Goal: Task Accomplishment & Management: Manage account settings

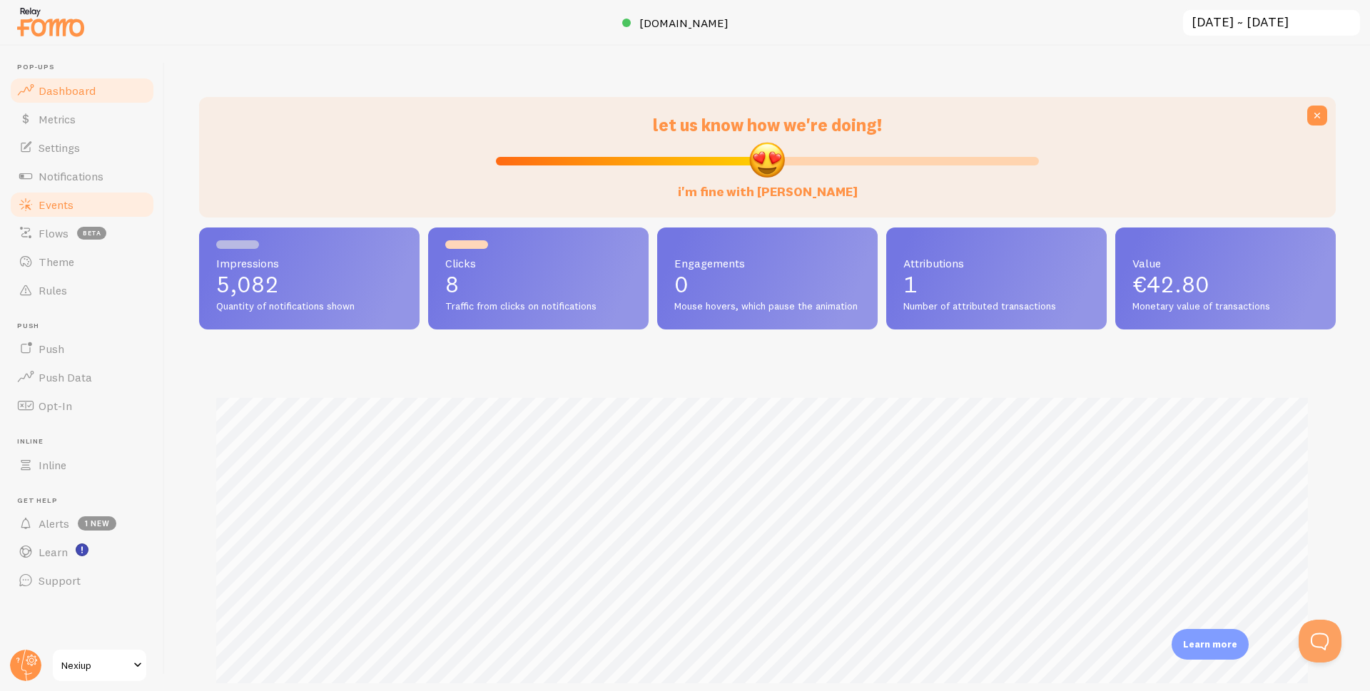
click at [54, 208] on span "Events" at bounding box center [56, 205] width 35 height 14
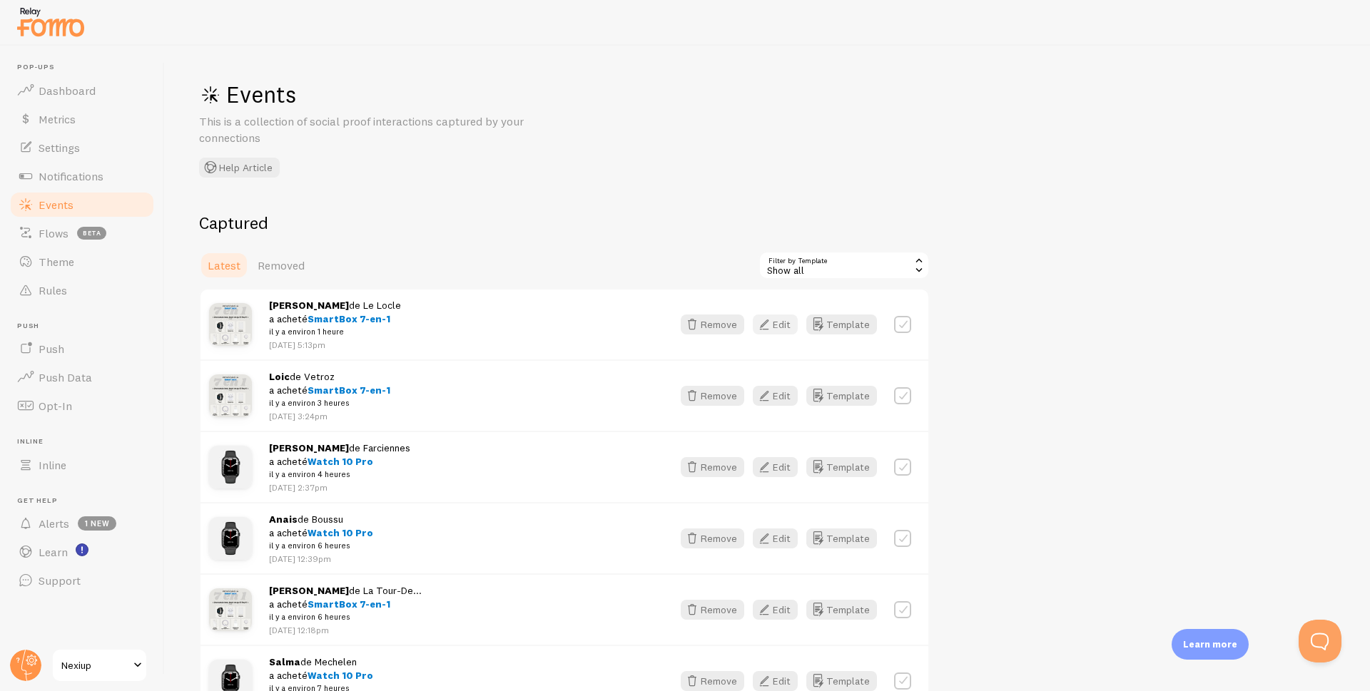
click at [778, 322] on button "Edit" at bounding box center [775, 325] width 45 height 20
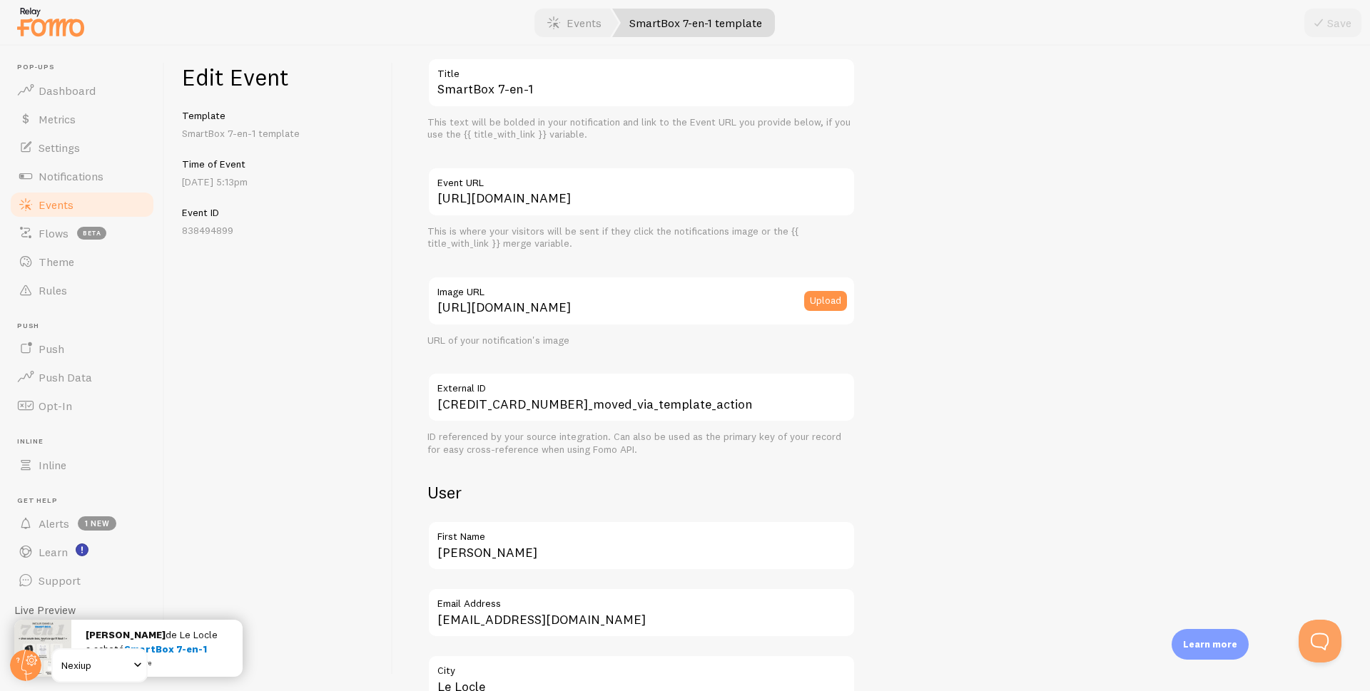
scroll to position [214, 0]
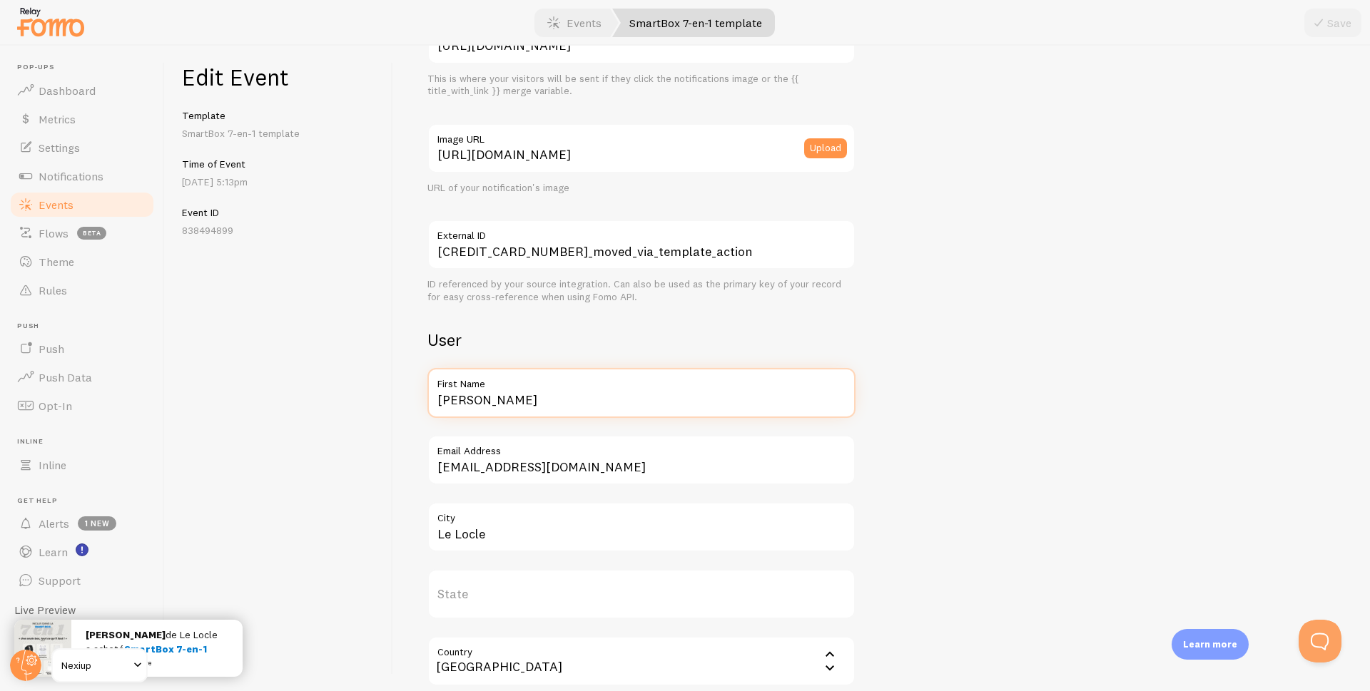
drag, startPoint x: 475, startPoint y: 408, endPoint x: 398, endPoint y: 417, distance: 77.5
click at [398, 417] on div "Meta SmartBox 7-en-1 Title This text will be bolded in your notification and li…" at bounding box center [881, 369] width 977 height 646
type input "[PERSON_NAME]"
click at [1321, 19] on icon "submit" at bounding box center [1318, 22] width 17 height 17
click at [49, 205] on span "Events" at bounding box center [56, 205] width 35 height 14
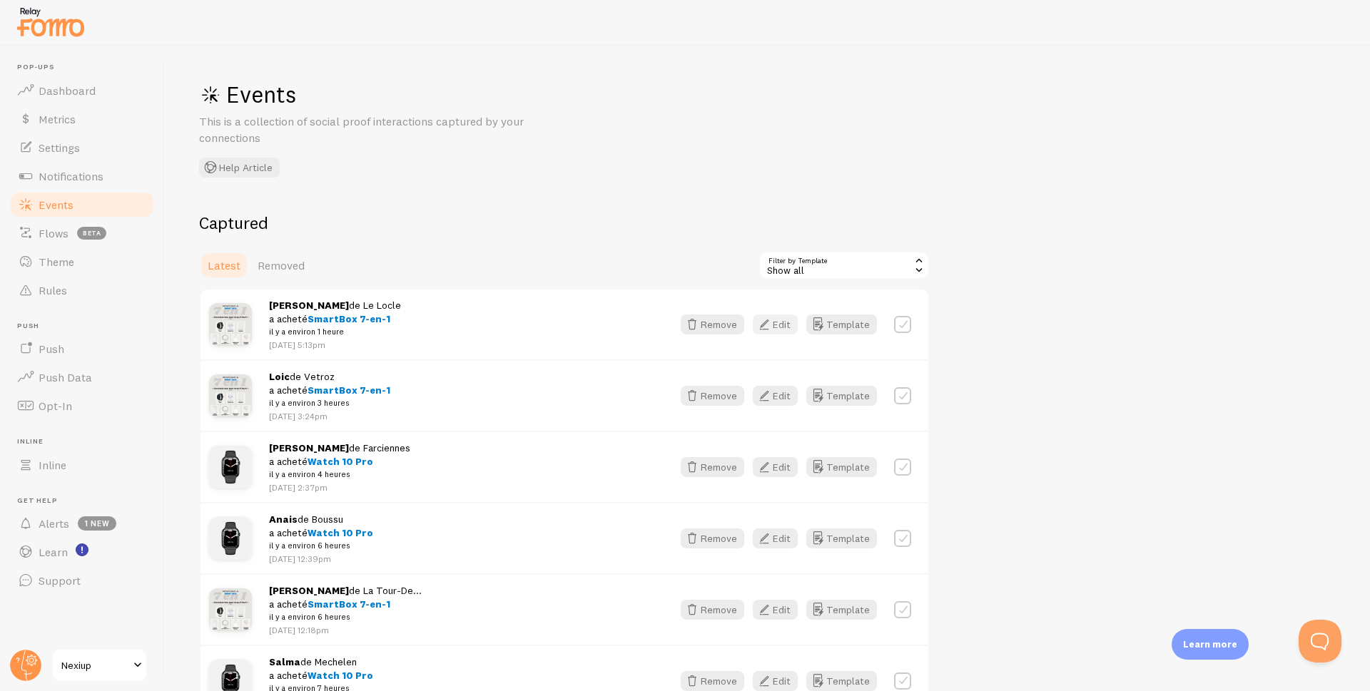
click at [783, 325] on button "Edit" at bounding box center [775, 325] width 45 height 20
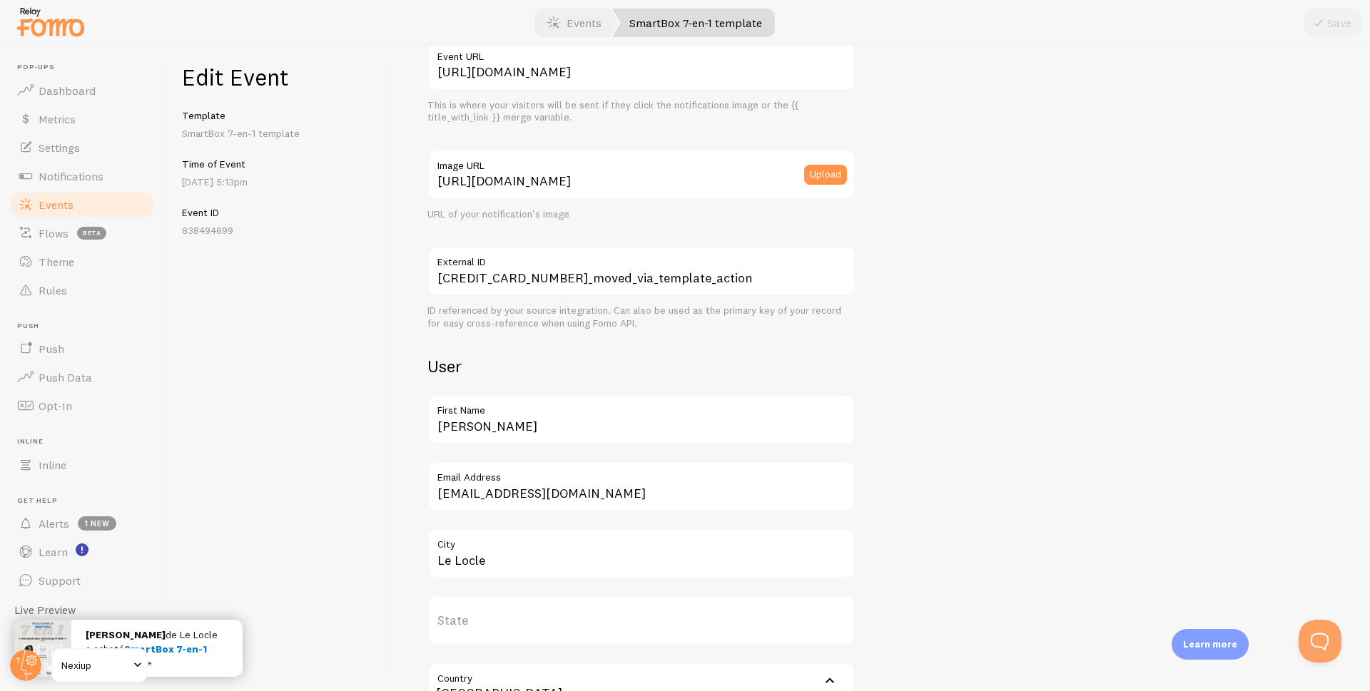
scroll to position [214, 0]
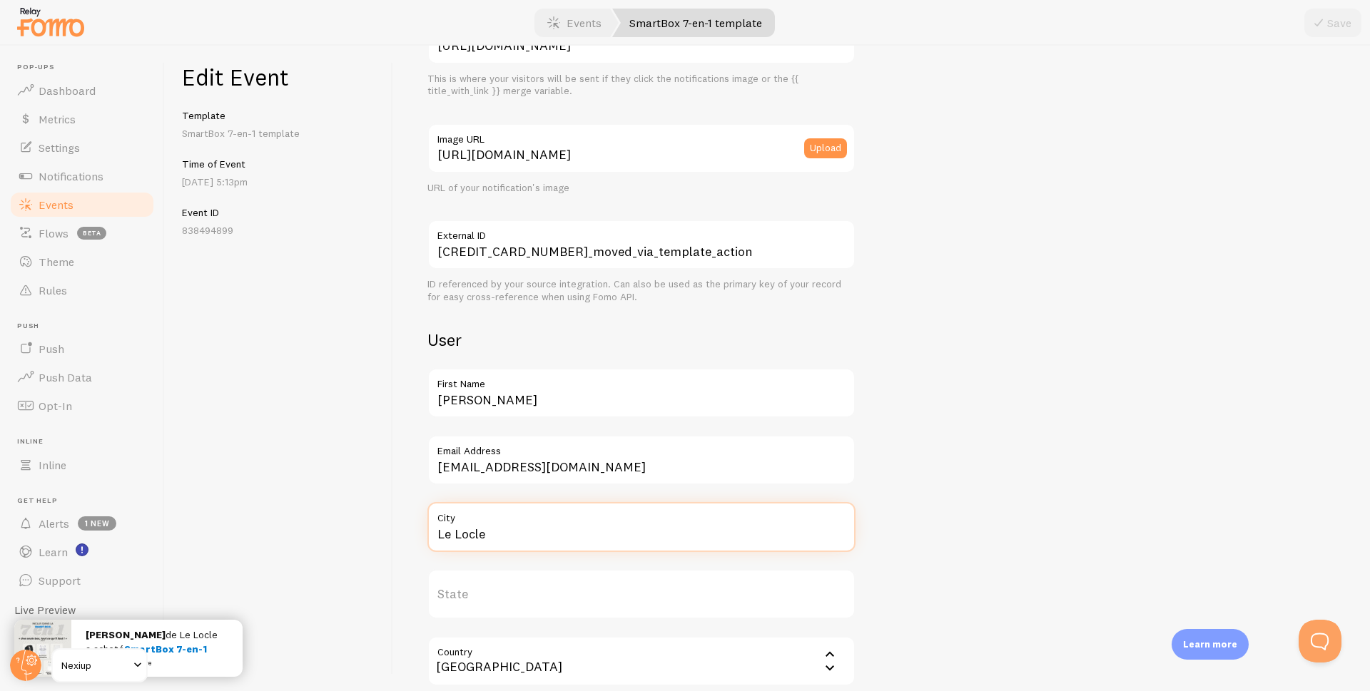
drag, startPoint x: 532, startPoint y: 537, endPoint x: 421, endPoint y: 549, distance: 111.3
click at [421, 549] on div "Meta SmartBox 7-en-1 Title This text will be bolded in your notification and li…" at bounding box center [881, 369] width 977 height 646
drag, startPoint x: 522, startPoint y: 535, endPoint x: 375, endPoint y: 543, distance: 146.5
click at [375, 543] on div "Edit Event Template SmartBox 7-en-1 template Time of Event Aug 29th @ 5:13pm Ev…" at bounding box center [767, 369] width 1205 height 646
type input "Mons"
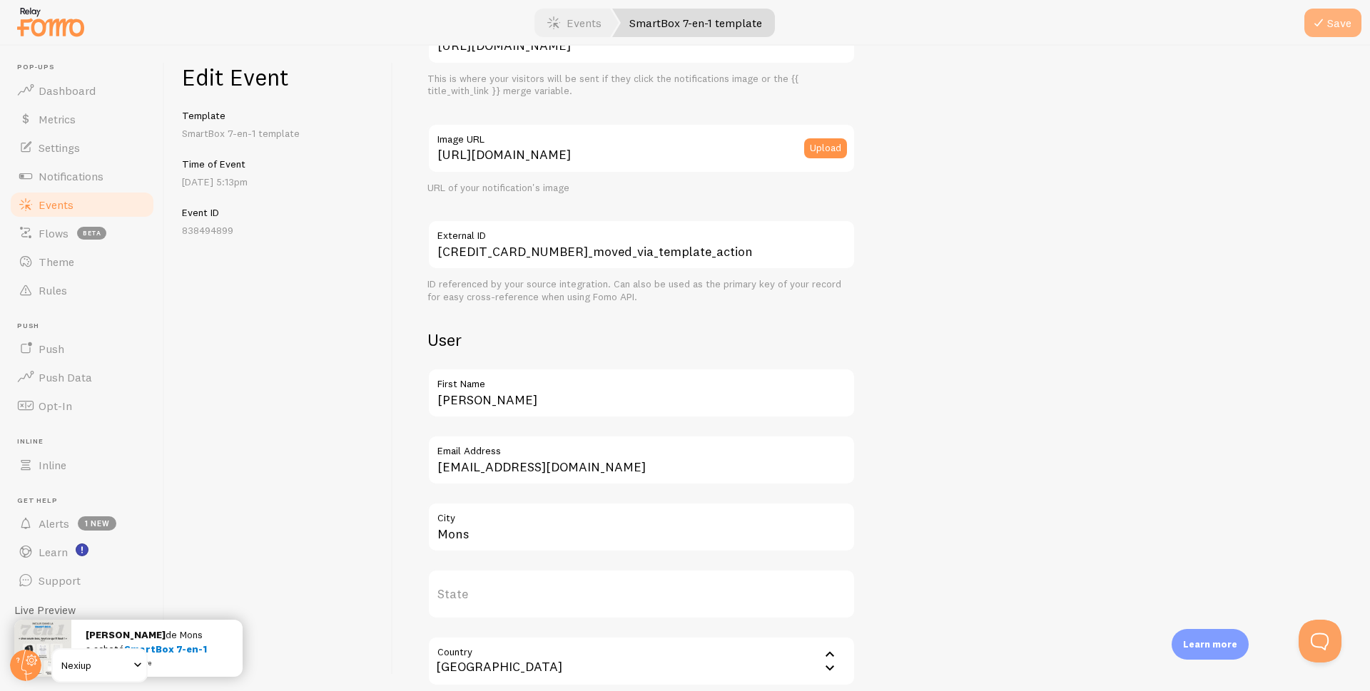
click at [1332, 16] on button "Save" at bounding box center [1332, 23] width 57 height 29
click at [44, 206] on span "Events" at bounding box center [56, 205] width 35 height 14
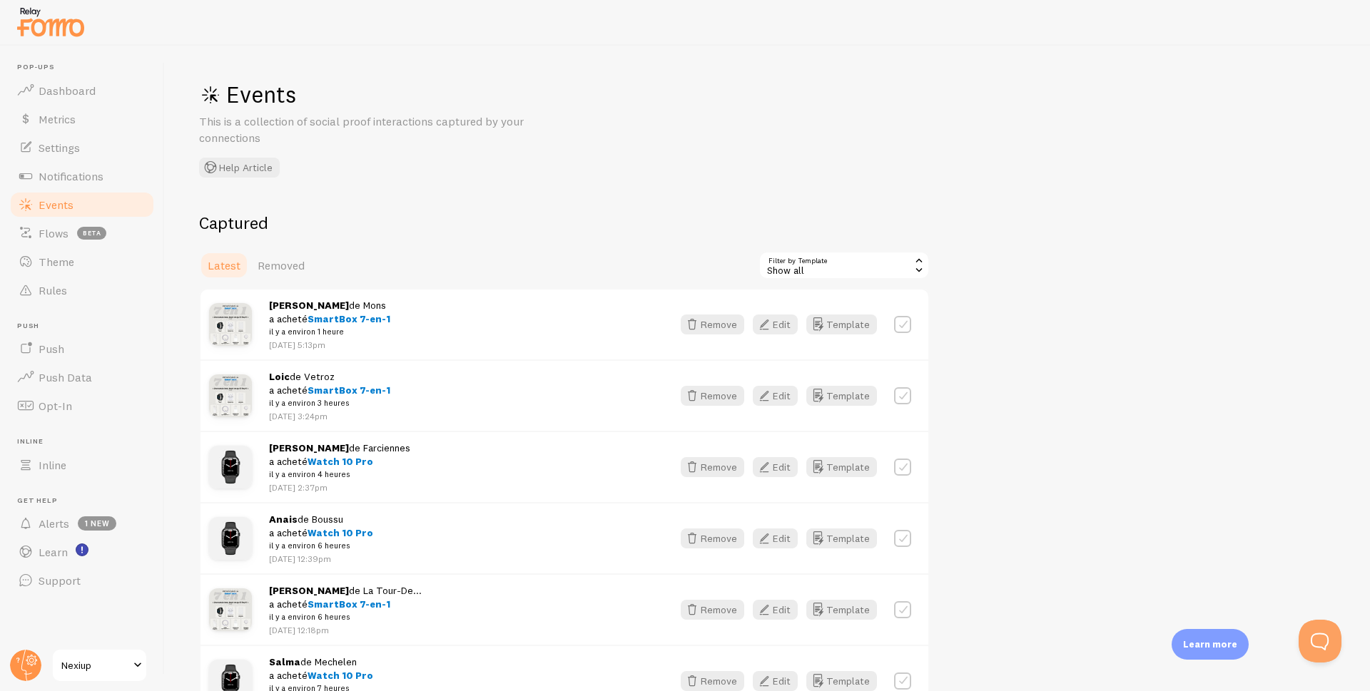
click at [136, 671] on span at bounding box center [137, 665] width 17 height 17
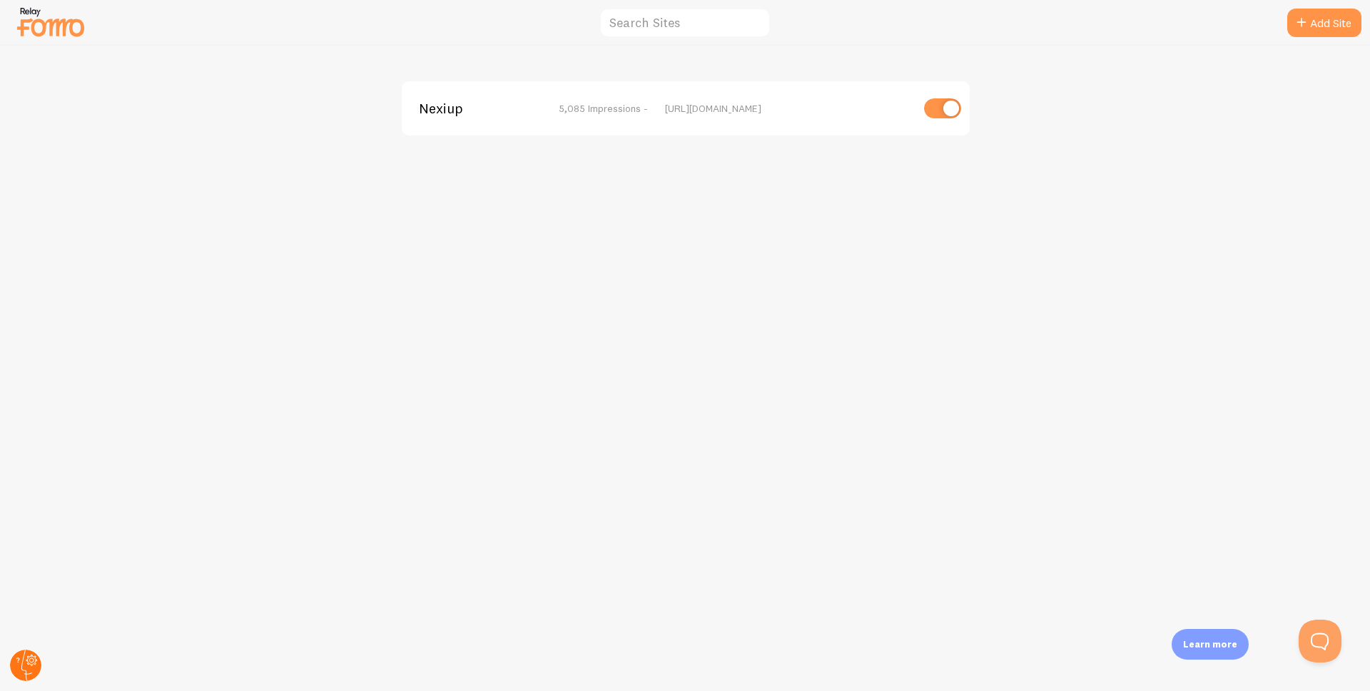
click at [29, 671] on circle at bounding box center [25, 665] width 31 height 31
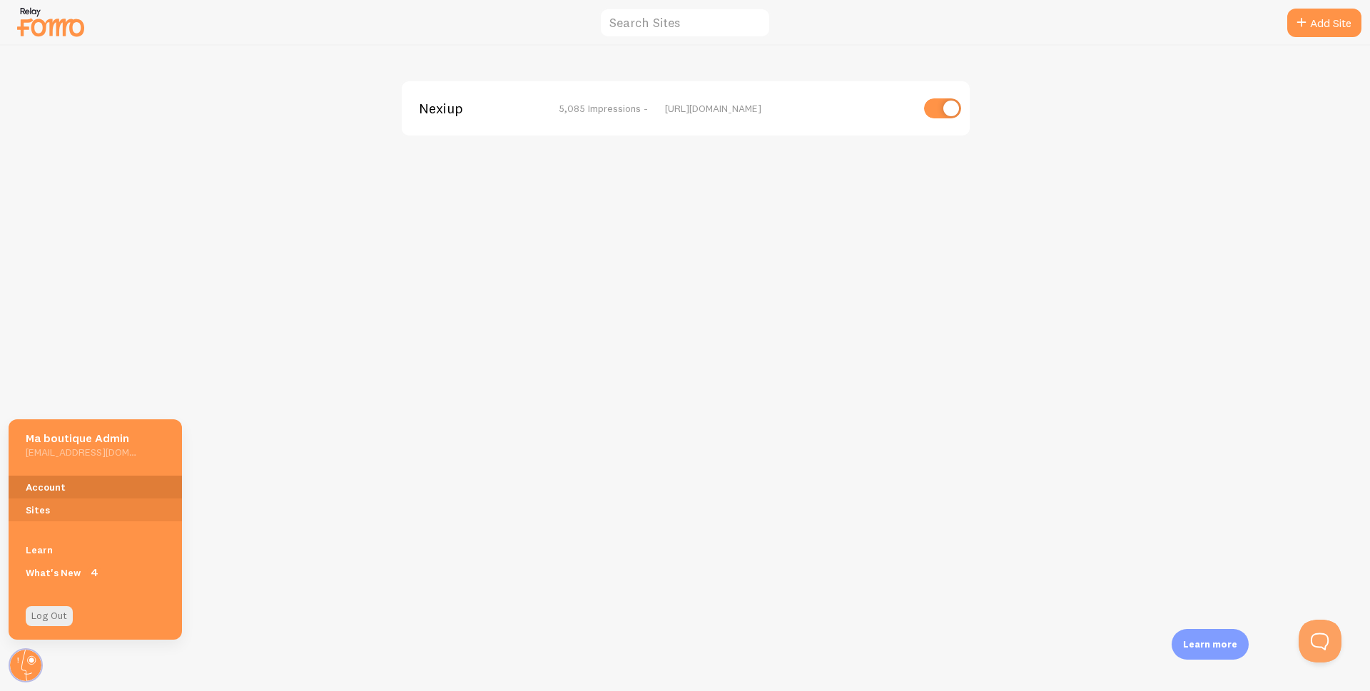
click at [51, 489] on link "Account" at bounding box center [95, 487] width 173 height 23
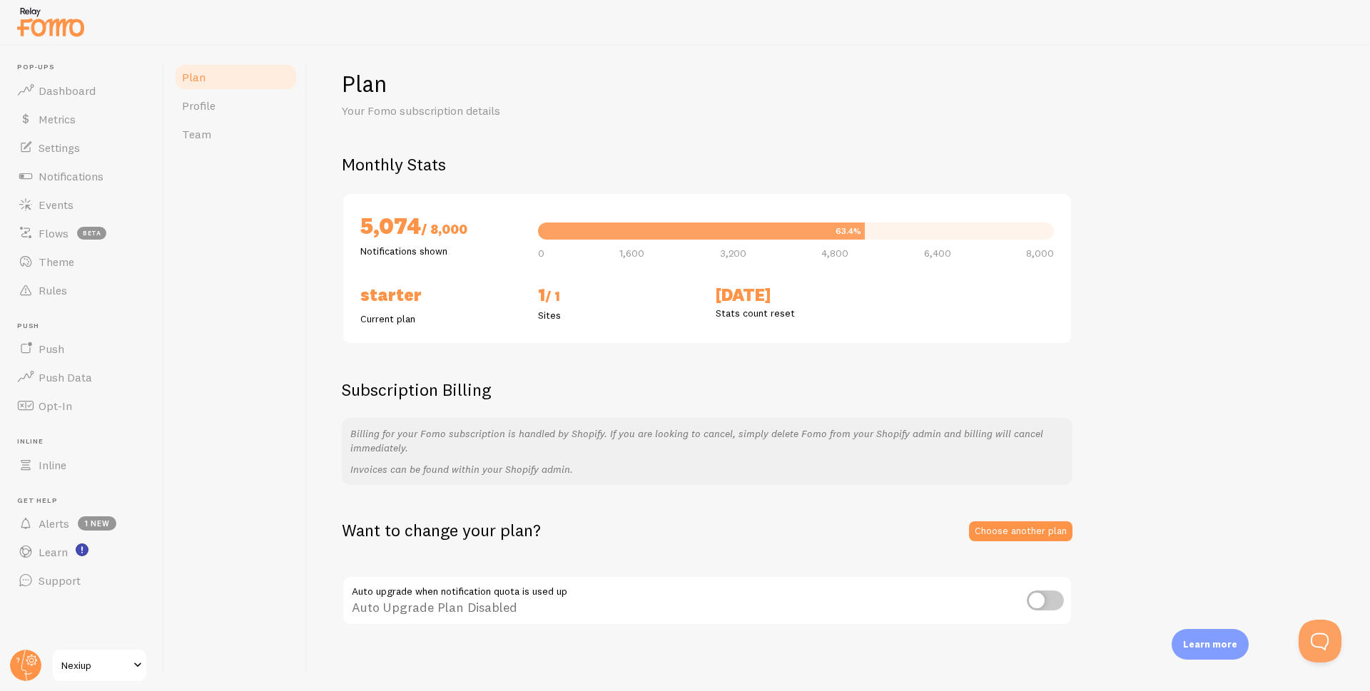
scroll to position [15, 0]
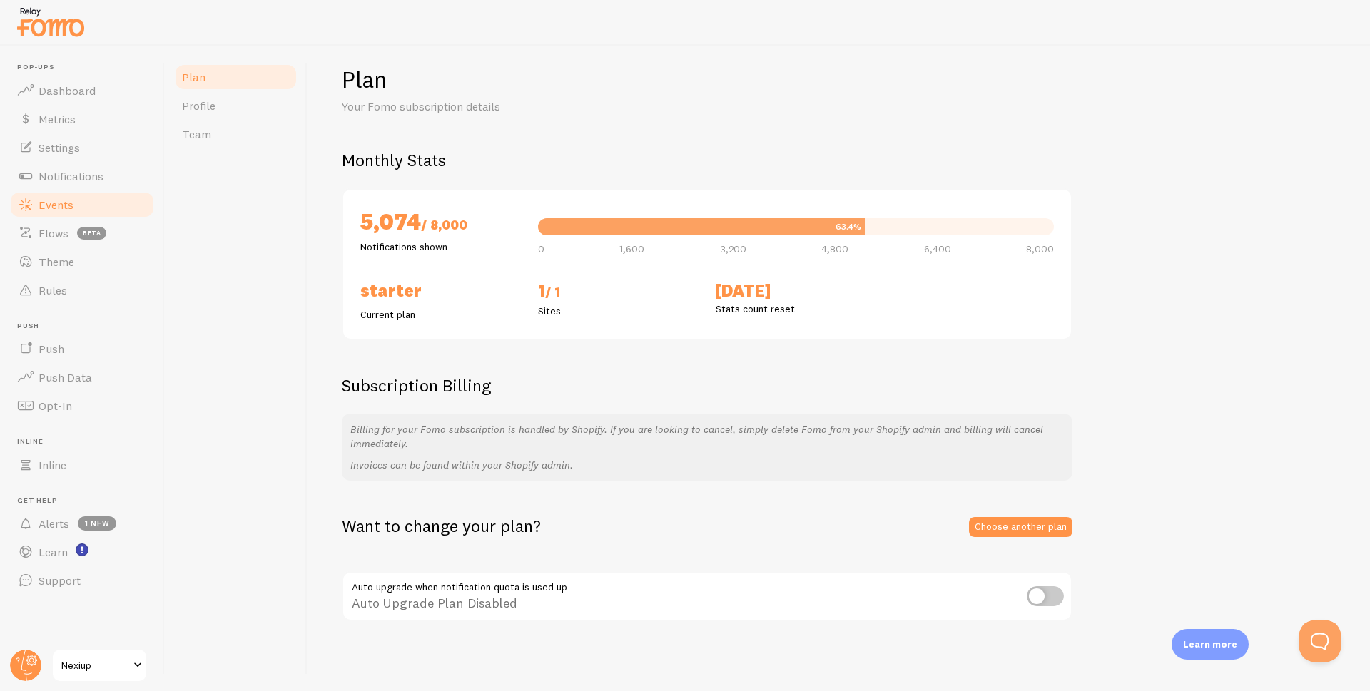
click at [55, 206] on span "Events" at bounding box center [56, 205] width 35 height 14
